Goal: Find specific page/section: Find specific page/section

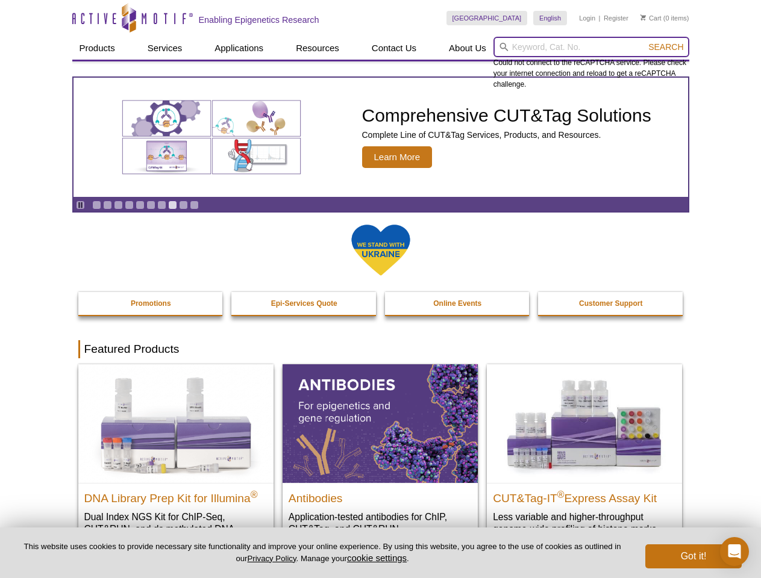
click at [591, 47] on input "search" at bounding box center [591, 47] width 196 height 20
click at [665, 47] on span "Search" at bounding box center [665, 47] width 35 height 10
click at [80, 205] on icon "Pause" at bounding box center [80, 205] width 8 height 8
click at [96, 205] on link "Go to slide 1" at bounding box center [96, 205] width 9 height 9
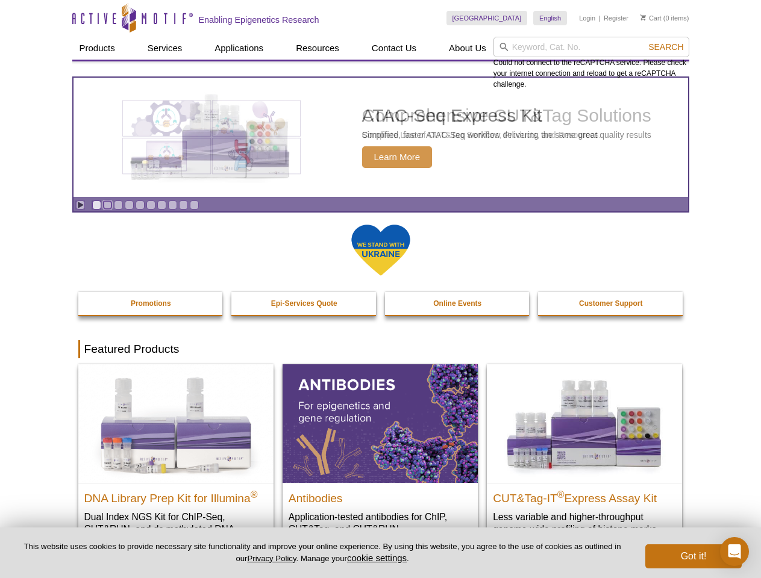
click at [107, 205] on link "Go to slide 2" at bounding box center [107, 205] width 9 height 9
click at [118, 205] on link "Go to slide 3" at bounding box center [118, 205] width 9 height 9
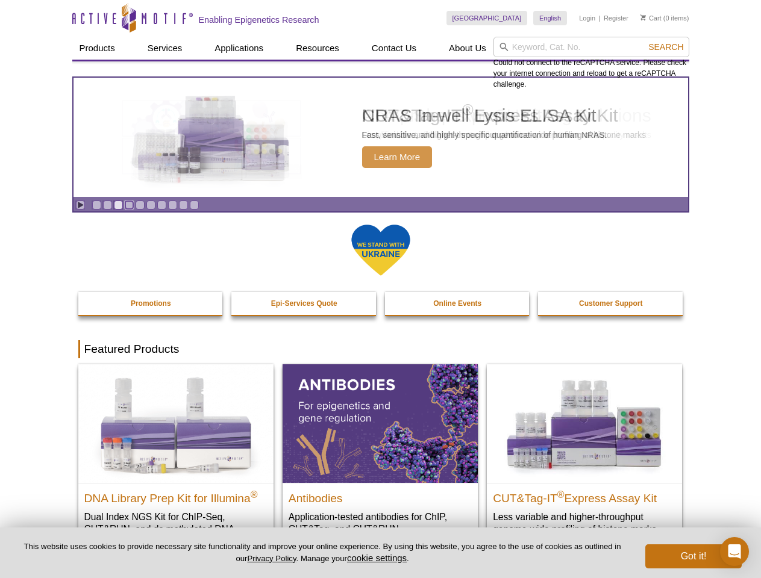
click at [129, 205] on link "Go to slide 4" at bounding box center [129, 205] width 9 height 9
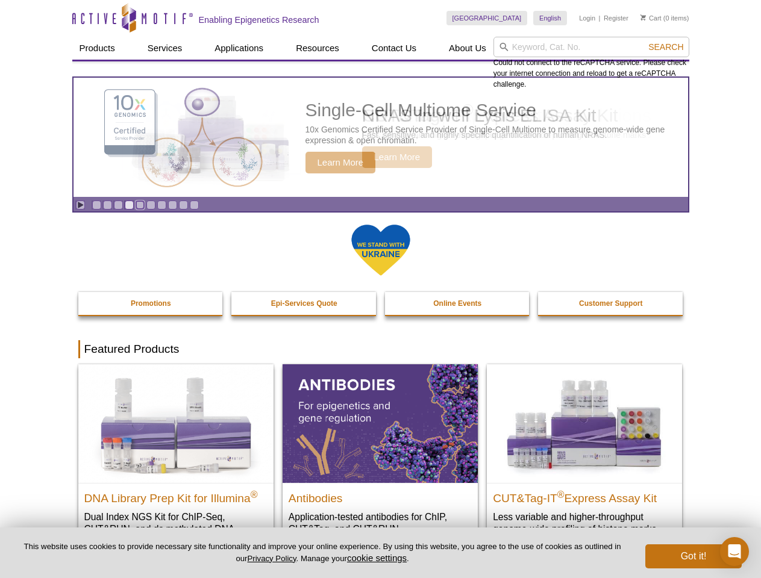
click at [140, 205] on link "Go to slide 5" at bounding box center [140, 205] width 9 height 9
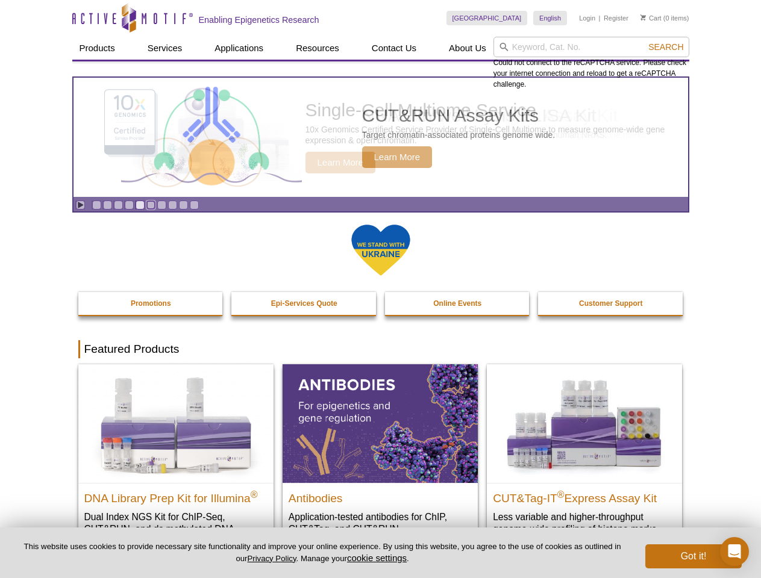
click at [151, 205] on link "Go to slide 6" at bounding box center [150, 205] width 9 height 9
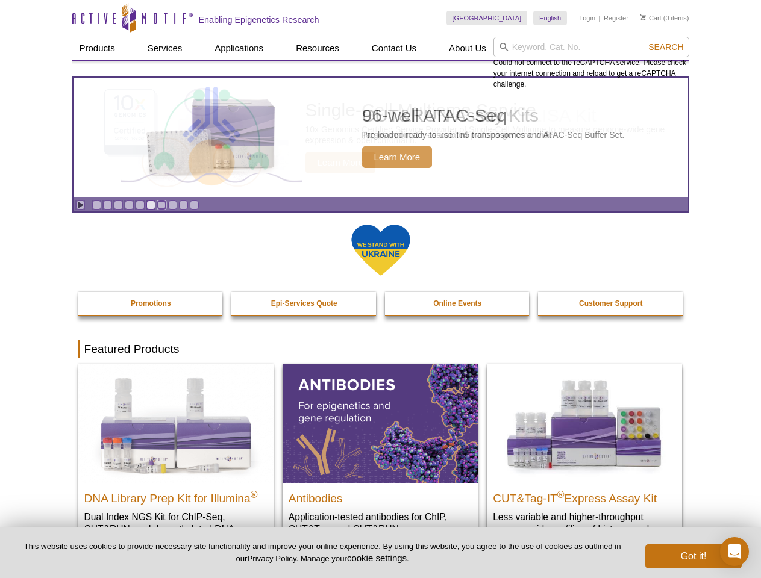
click at [161, 205] on link "Go to slide 7" at bounding box center [161, 205] width 9 height 9
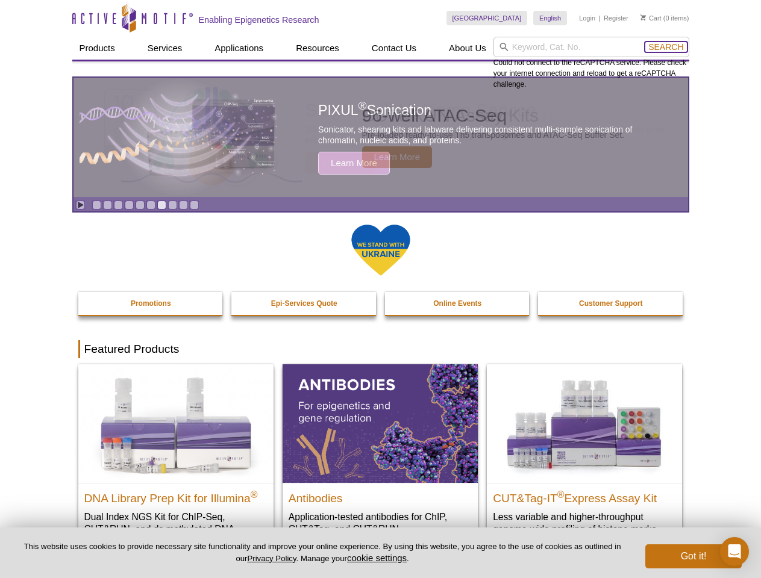
click at [665, 47] on span "Search" at bounding box center [665, 47] width 35 height 10
